Goal: Task Accomplishment & Management: Complete application form

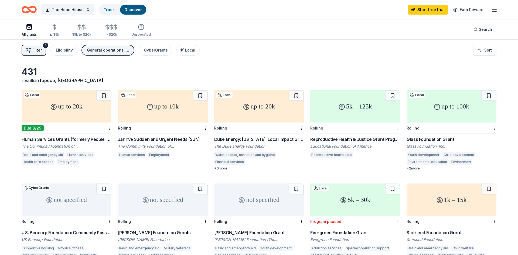
click at [56, 138] on div "Human Services Grants (formerly People in Need)" at bounding box center [67, 139] width 90 height 6
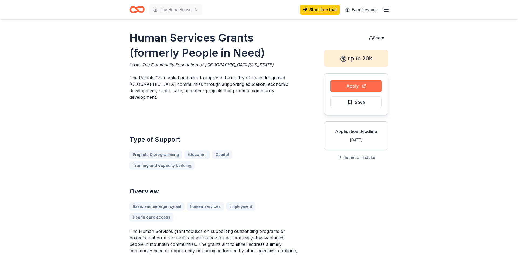
click at [345, 85] on button "Apply" at bounding box center [355, 86] width 51 height 12
